Goal: Task Accomplishment & Management: Manage account settings

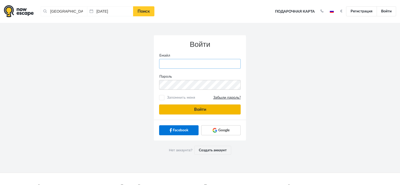
type input "anatoly@imaginaris.ee"
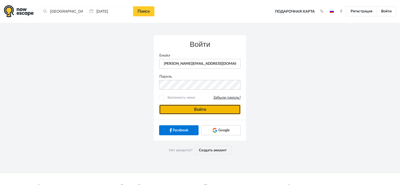
click at [215, 106] on button "Войти" at bounding box center [200, 110] width 82 height 10
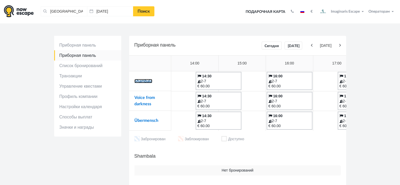
click at [149, 82] on link "Shambala" at bounding box center [144, 81] width 18 height 4
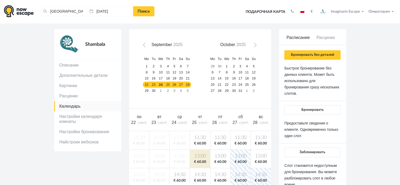
scroll to position [26, 0]
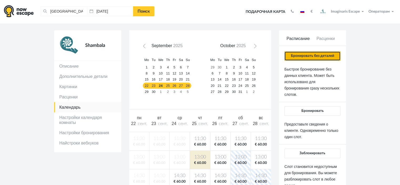
click at [313, 59] on button "Бронировать без деталей" at bounding box center [313, 55] width 56 height 9
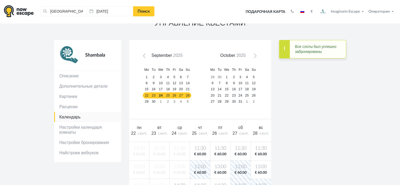
scroll to position [0, 0]
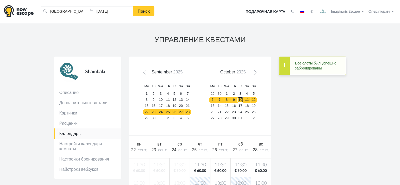
click at [237, 101] on link "10" at bounding box center [240, 100] width 6 height 6
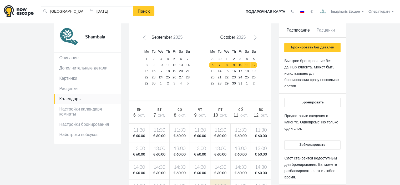
scroll to position [26, 0]
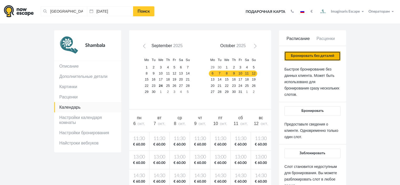
click at [305, 56] on button "Бронировать без деталей" at bounding box center [313, 55] width 56 height 9
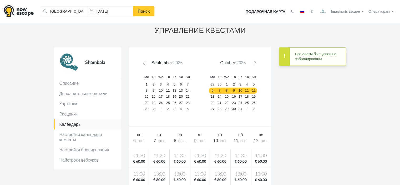
scroll to position [0, 0]
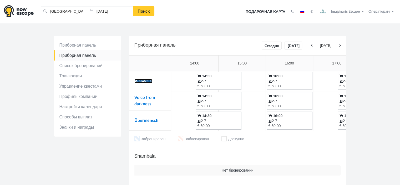
click at [149, 82] on link "Shambala" at bounding box center [144, 81] width 18 height 4
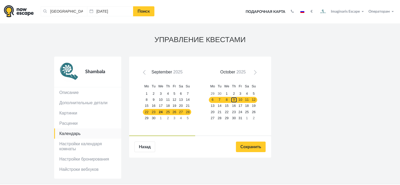
click at [232, 101] on link "9" at bounding box center [234, 100] width 7 height 6
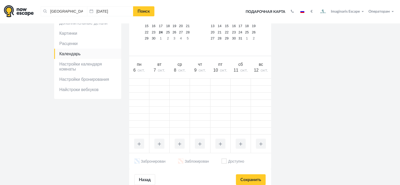
scroll to position [105, 0]
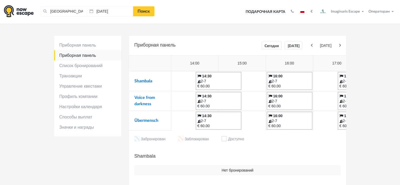
click at [153, 81] on td "Shambala" at bounding box center [150, 81] width 42 height 20
click at [150, 82] on link "Shambala" at bounding box center [144, 81] width 18 height 4
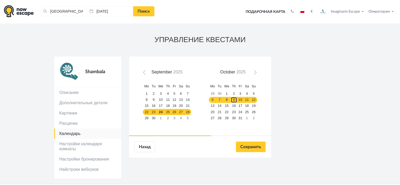
click at [233, 101] on link "9" at bounding box center [234, 100] width 7 height 6
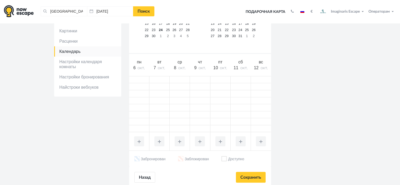
scroll to position [26, 0]
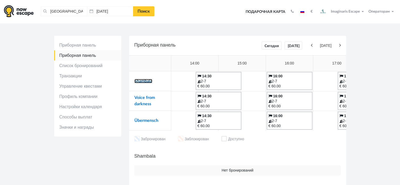
click at [149, 82] on link "Shambala" at bounding box center [144, 81] width 18 height 4
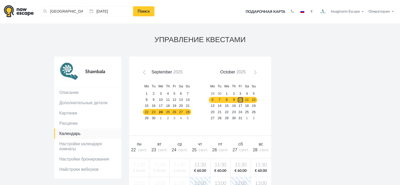
click at [243, 101] on link "10" at bounding box center [240, 100] width 6 height 6
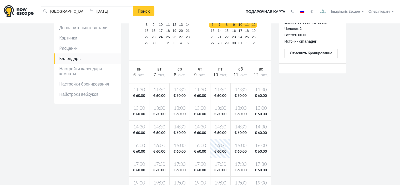
scroll to position [53, 0]
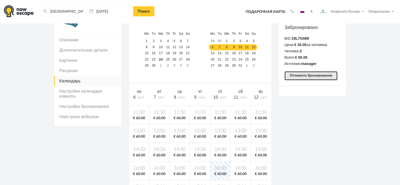
click at [298, 77] on button "Отменить бронирование" at bounding box center [311, 75] width 53 height 9
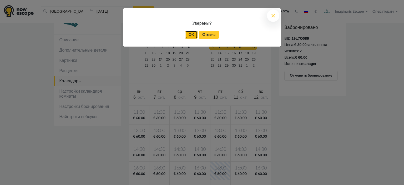
click at [195, 38] on link "OK" at bounding box center [191, 35] width 12 height 8
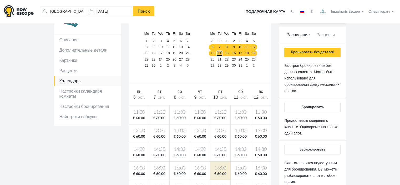
click at [220, 52] on link "14" at bounding box center [219, 53] width 7 height 6
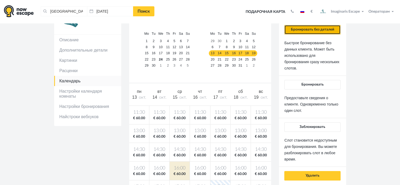
click at [310, 31] on button "Бронировать без деталей" at bounding box center [313, 29] width 56 height 9
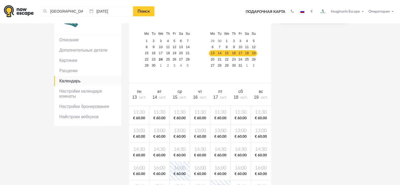
click at [303, 0] on nav "Таллин, Эстония Очистить все Таллин, Эстония 24.09.2025 Поиск Toggle navigation…" at bounding box center [200, 11] width 400 height 23
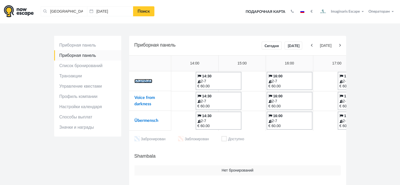
click at [141, 80] on link "Shambala" at bounding box center [144, 81] width 18 height 4
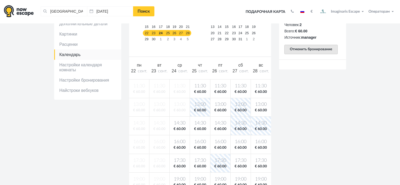
scroll to position [53, 0]
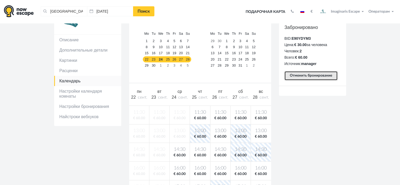
click at [301, 78] on button "Отменить бронирование" at bounding box center [311, 75] width 53 height 9
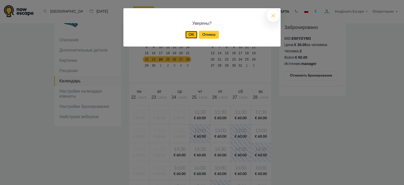
click at [190, 33] on link "OK" at bounding box center [191, 35] width 12 height 8
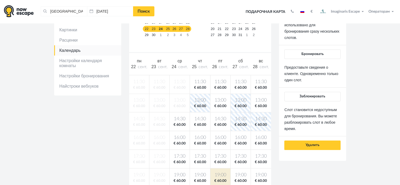
scroll to position [26, 0]
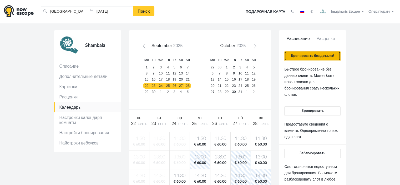
click at [315, 57] on button "Бронировать без деталей" at bounding box center [313, 55] width 56 height 9
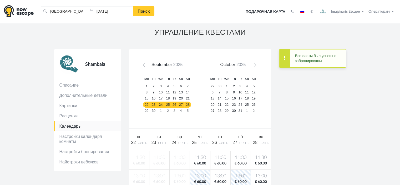
scroll to position [0, 0]
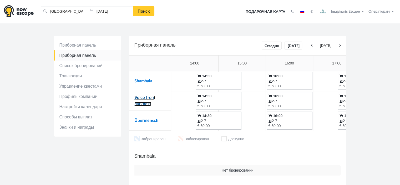
click at [152, 97] on link "Voice from darkness" at bounding box center [145, 101] width 21 height 11
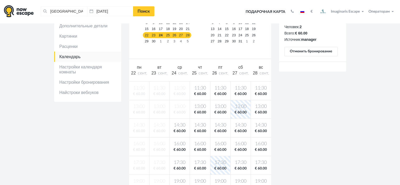
scroll to position [53, 0]
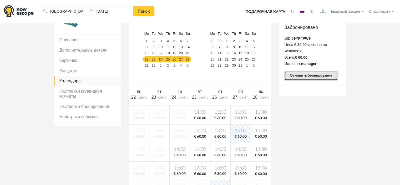
click at [299, 77] on button "Отменить бронирование" at bounding box center [311, 75] width 53 height 9
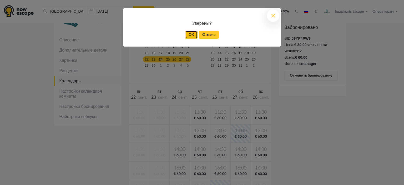
click at [188, 34] on link "OK" at bounding box center [191, 35] width 12 height 8
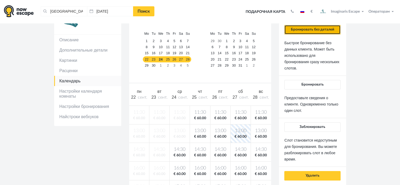
click at [310, 32] on button "Бронировать без деталей" at bounding box center [313, 29] width 56 height 9
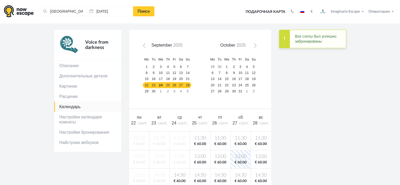
scroll to position [26, 0]
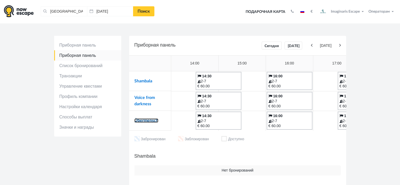
click at [148, 121] on link "Übermensch" at bounding box center [147, 120] width 24 height 4
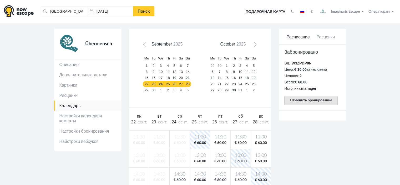
scroll to position [26, 0]
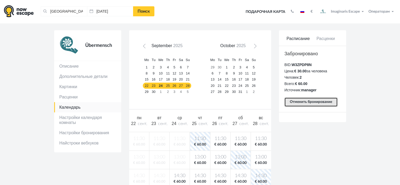
click at [307, 102] on button "Отменить бронирование" at bounding box center [311, 101] width 53 height 9
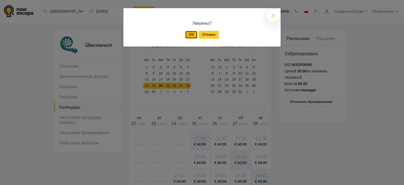
click at [191, 36] on link "OK" at bounding box center [191, 35] width 12 height 8
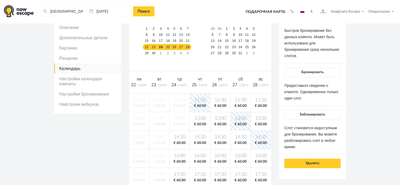
scroll to position [0, 0]
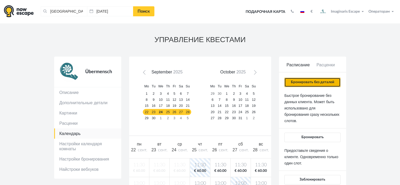
click at [311, 82] on button "Бронировать без деталей" at bounding box center [313, 82] width 56 height 9
